Goal: Find specific page/section: Find specific page/section

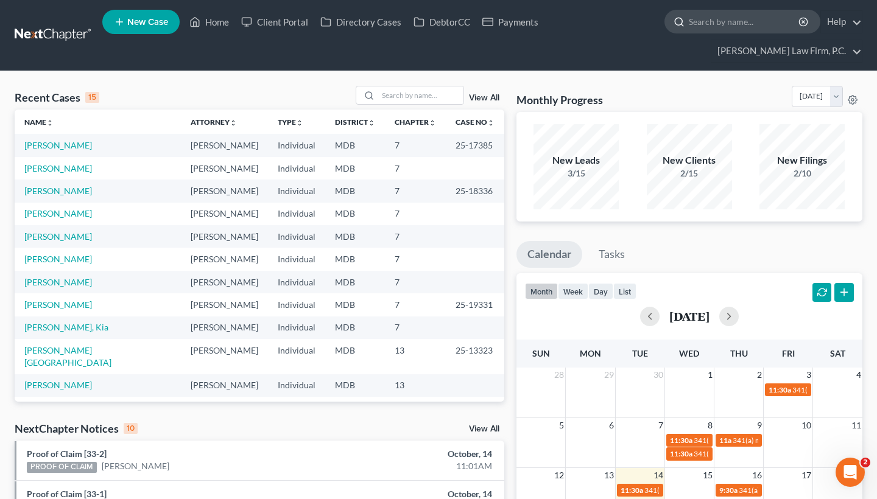
click at [761, 30] on input "search" at bounding box center [744, 21] width 111 height 23
paste input "[PERSON_NAME]"
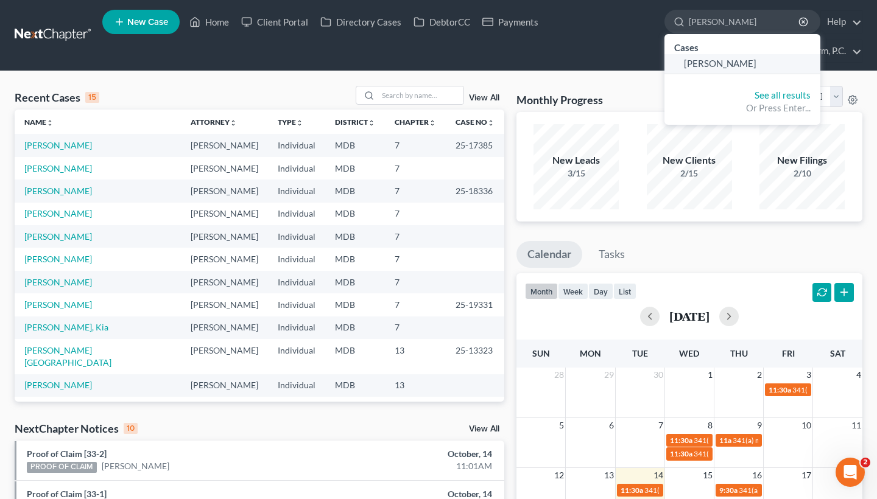
type input "[PERSON_NAME]"
click at [736, 61] on span "[PERSON_NAME]" at bounding box center [720, 63] width 72 height 11
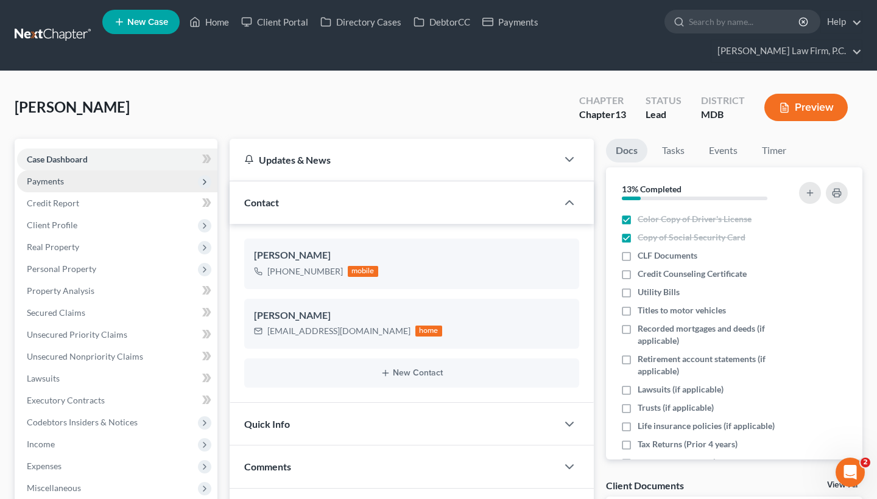
click at [111, 186] on span "Payments" at bounding box center [117, 181] width 200 height 22
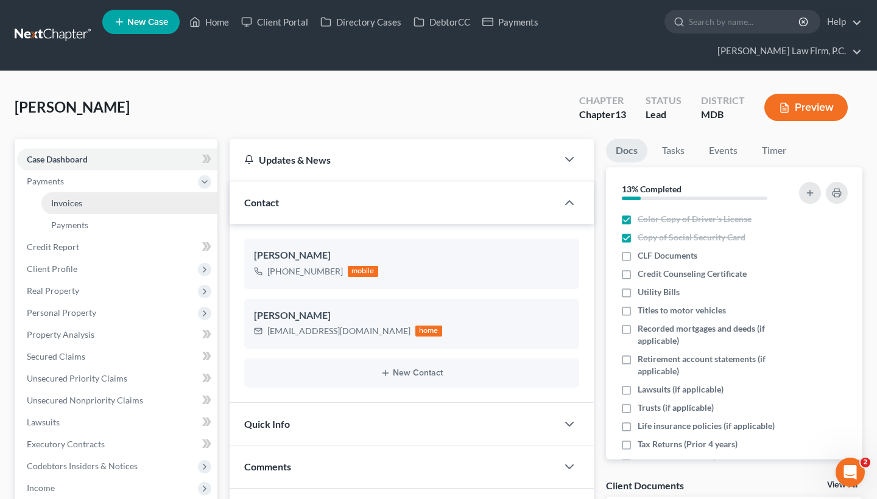
click at [125, 205] on link "Invoices" at bounding box center [129, 203] width 176 height 22
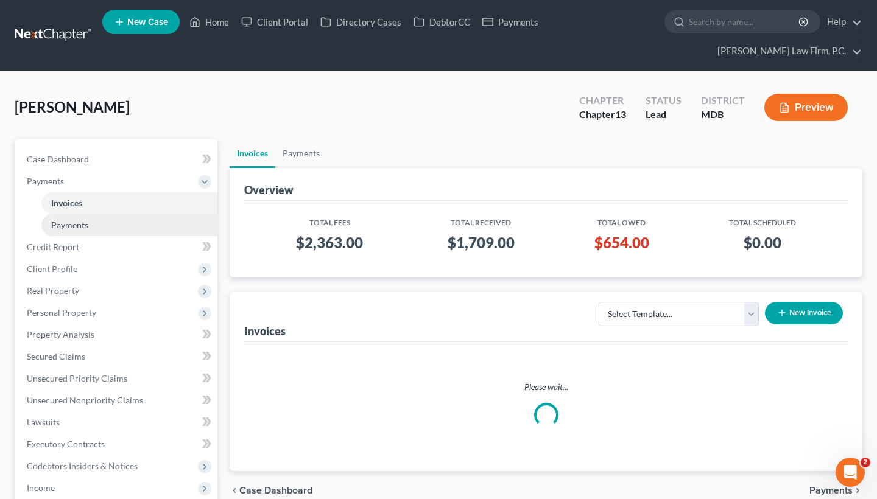
click at [125, 226] on link "Payments" at bounding box center [129, 225] width 176 height 22
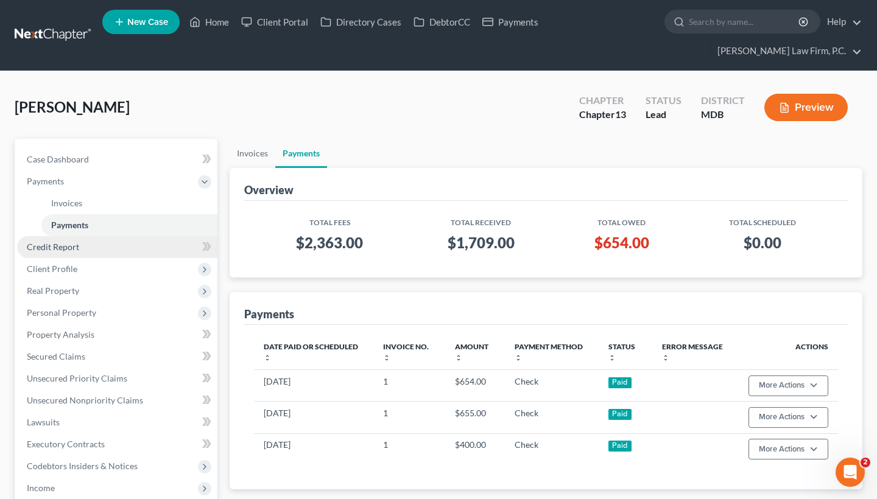
click at [102, 248] on link "Credit Report" at bounding box center [117, 247] width 200 height 22
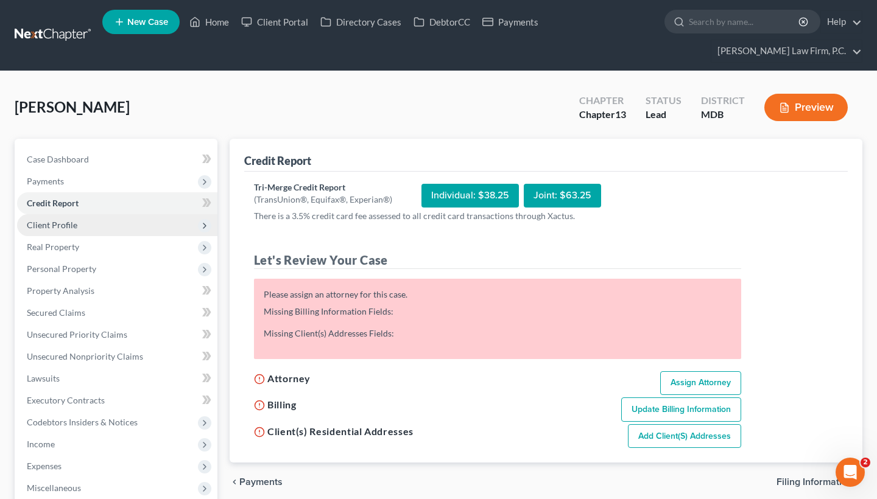
click at [100, 267] on ul "Case Dashboard Payments Invoices Payments Payments Credit Report Client Profile" at bounding box center [117, 368] width 200 height 438
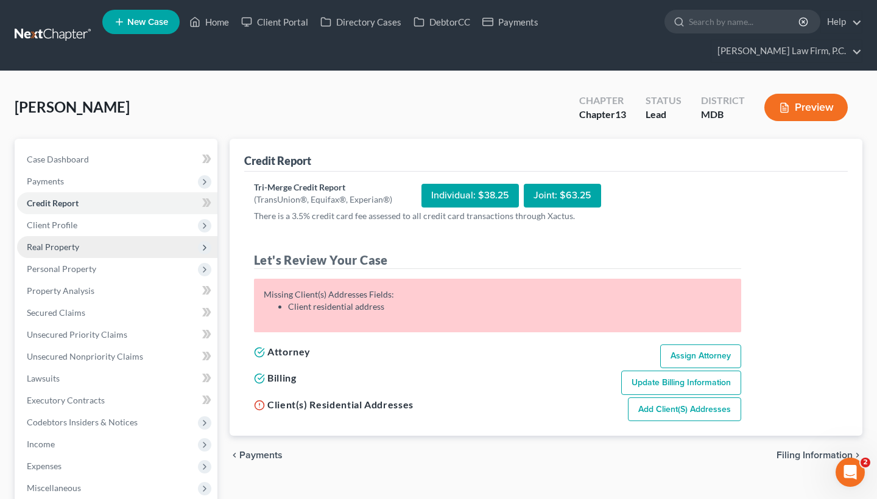
click at [95, 239] on span "Real Property" at bounding box center [117, 247] width 200 height 22
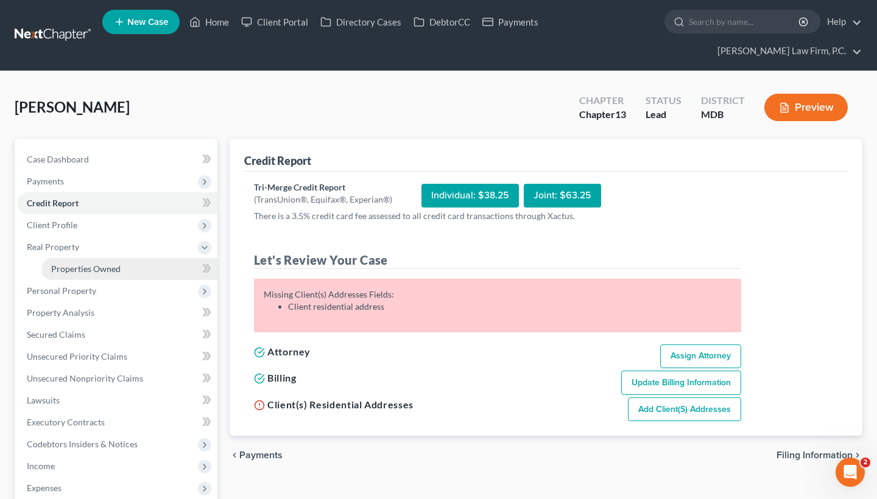
click at [94, 268] on span "Properties Owned" at bounding box center [85, 269] width 69 height 10
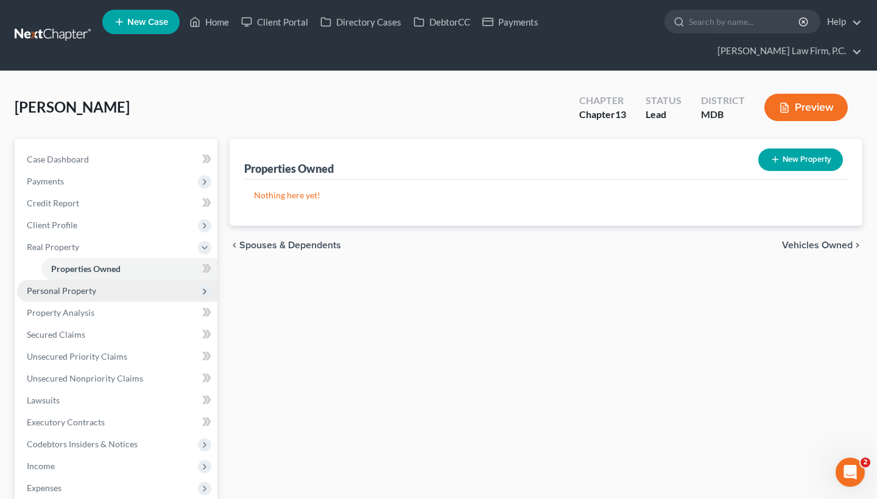
click at [94, 292] on span "Personal Property" at bounding box center [61, 291] width 69 height 10
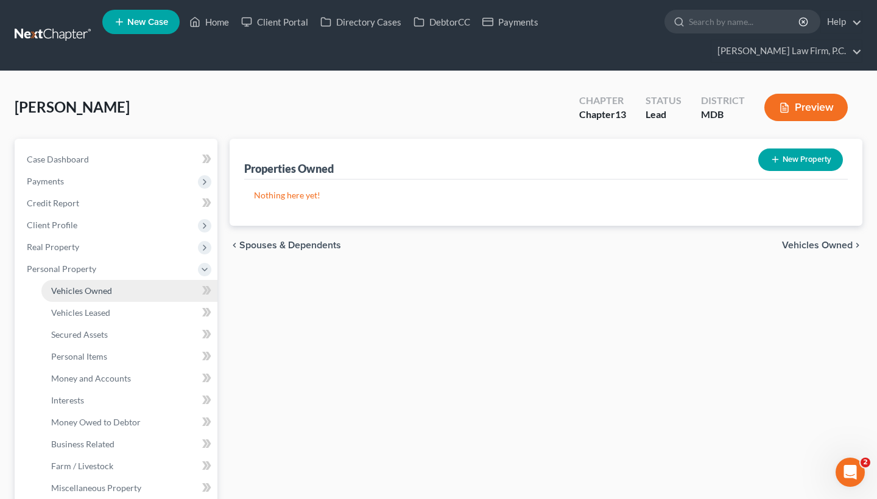
click at [97, 300] on link "Vehicles Owned" at bounding box center [129, 291] width 176 height 22
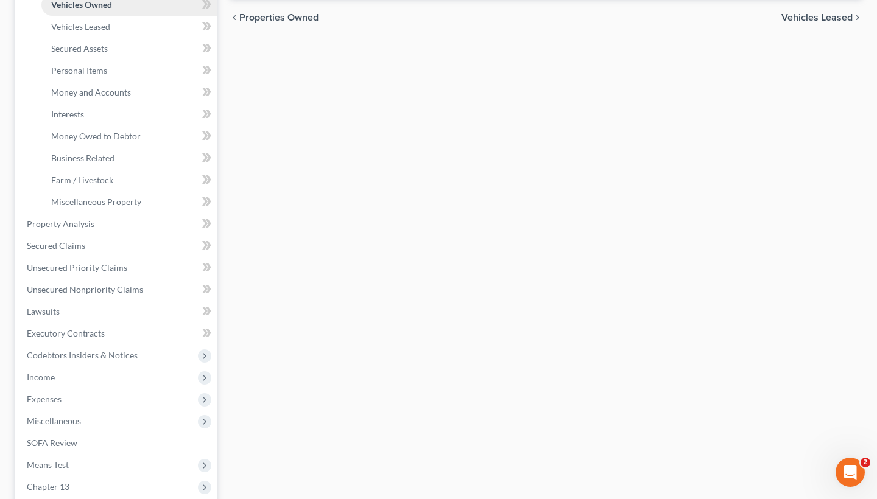
scroll to position [293, 0]
